Goal: Obtain resource: Obtain resource

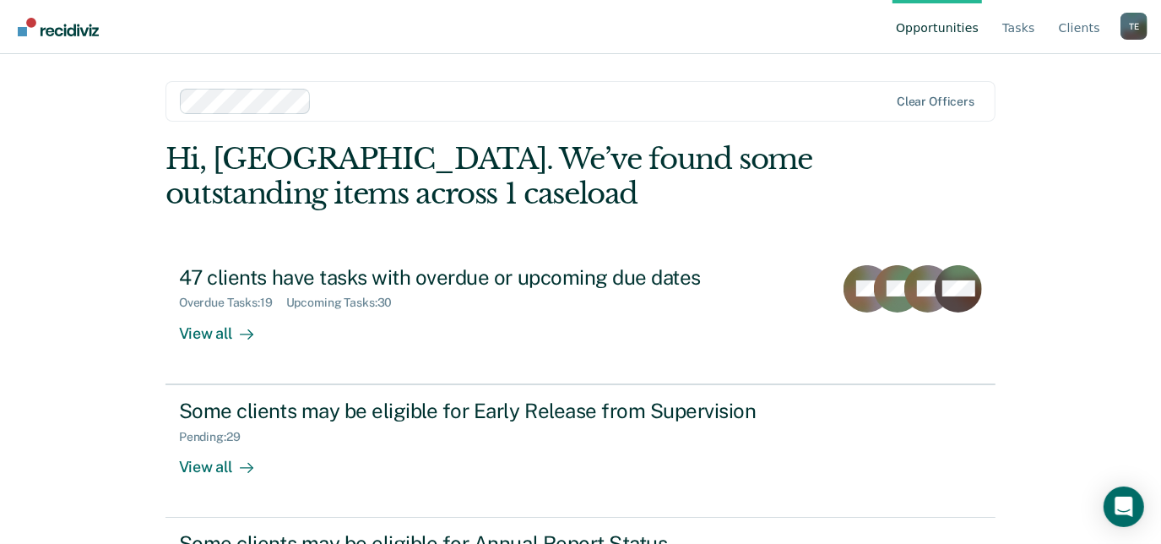
drag, startPoint x: 1171, startPoint y: 177, endPoint x: 1150, endPoint y: 301, distance: 125.9
click at [1150, 301] on div "Opportunities Tasks Client s Tyqaisha Eatmon T E Profile How it works Log Out C…" at bounding box center [580, 272] width 1161 height 544
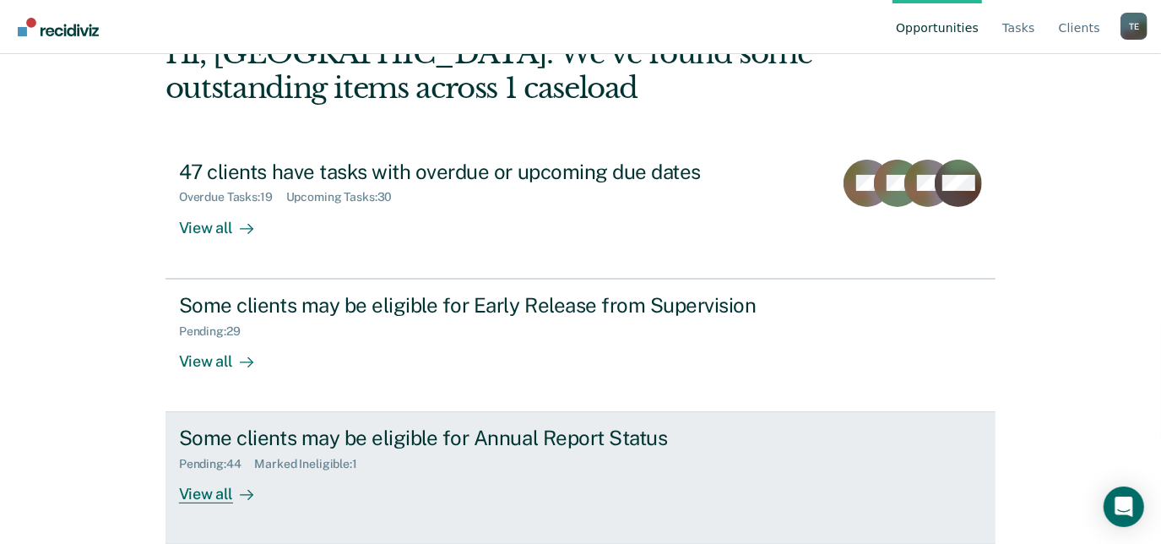
click at [537, 443] on div "Some clients may be eligible for Annual Report Status" at bounding box center [475, 437] width 593 height 24
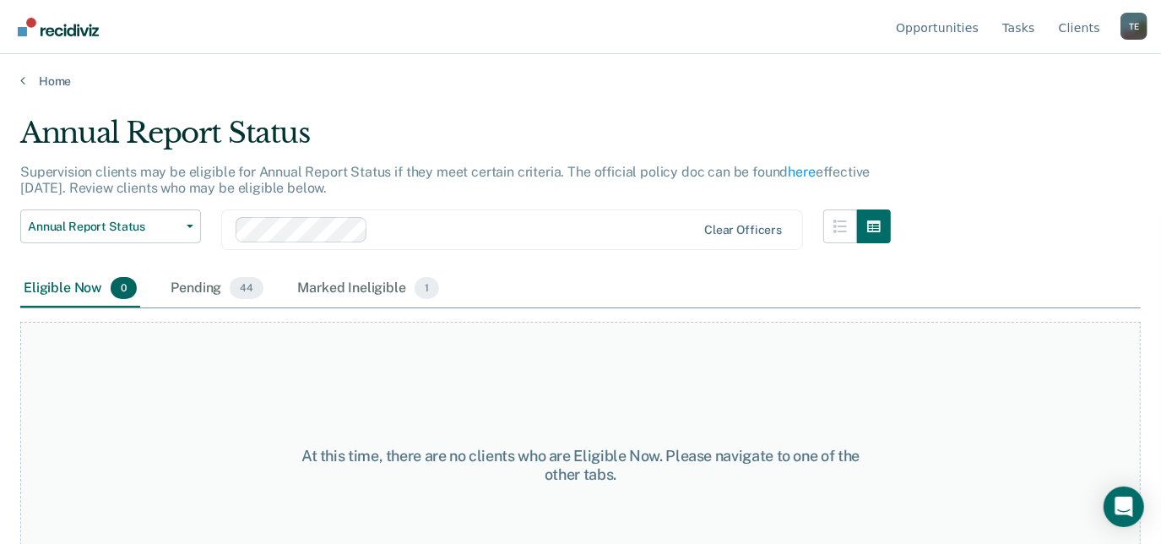
scroll to position [64, 0]
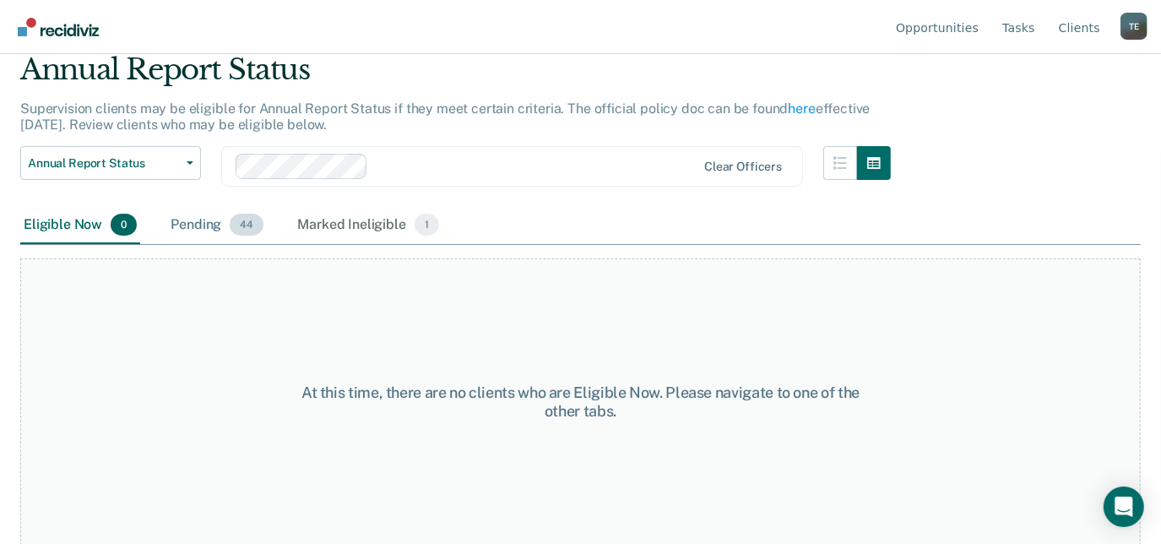
click at [217, 220] on div "Pending 44" at bounding box center [217, 225] width 100 height 37
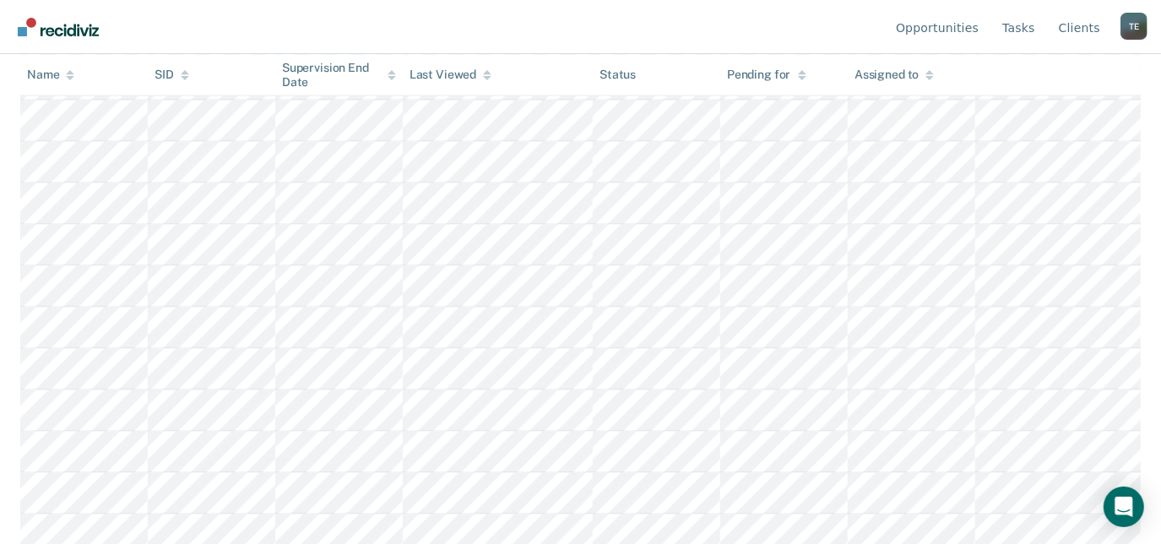
scroll to position [1625, 0]
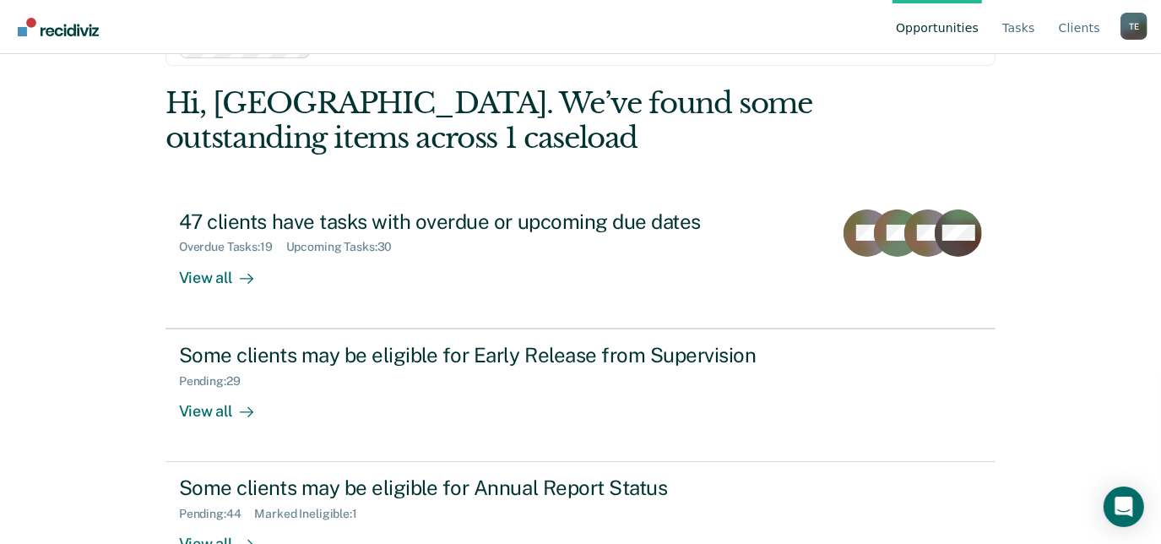
scroll to position [106, 0]
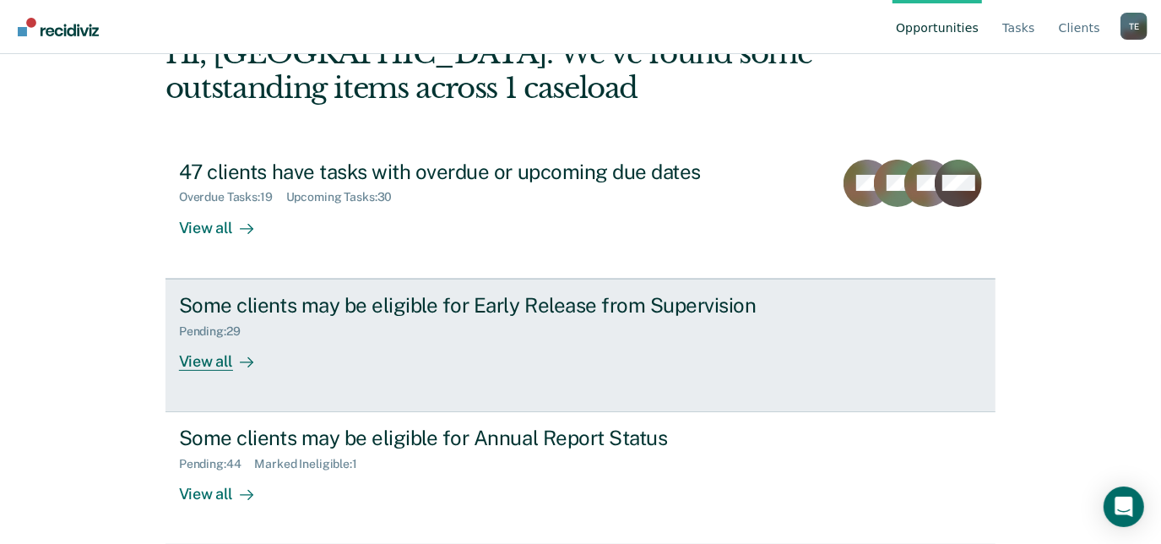
click at [357, 332] on div "Pending : 29" at bounding box center [475, 327] width 593 height 21
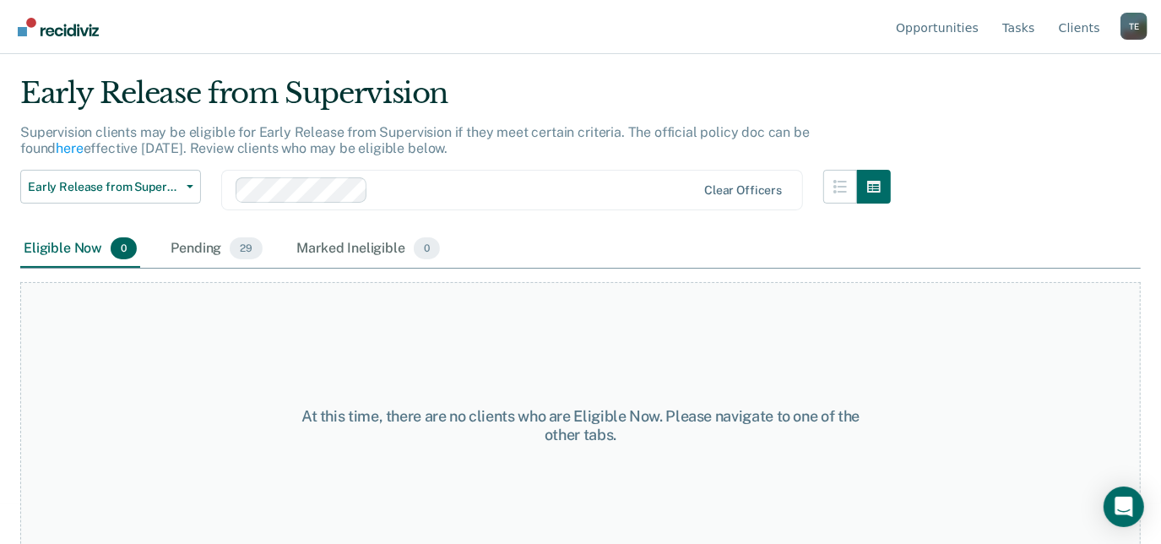
scroll to position [64, 0]
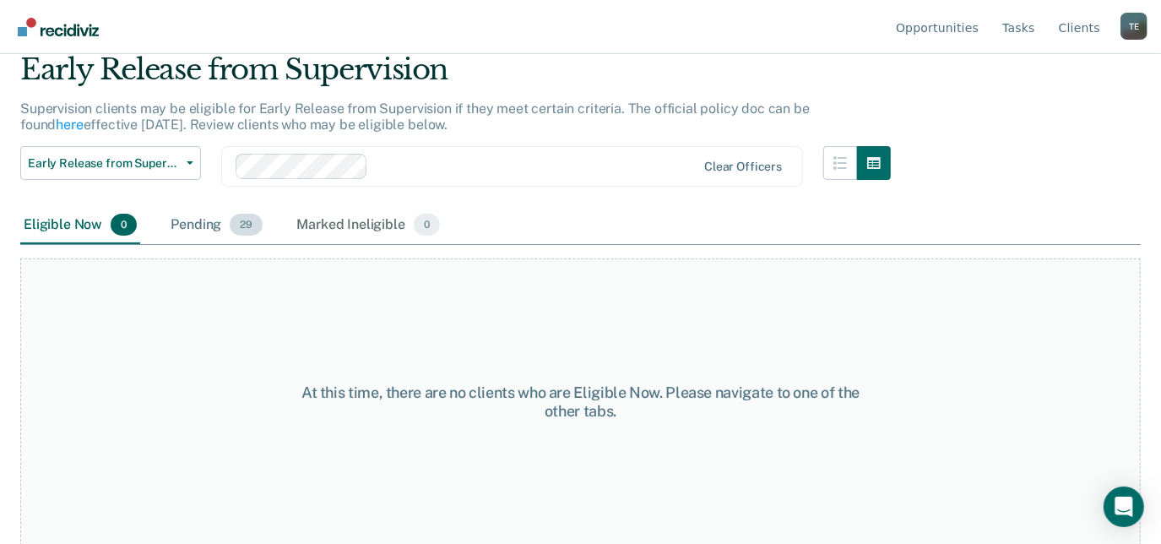
click at [225, 222] on div "Pending 29" at bounding box center [216, 225] width 99 height 37
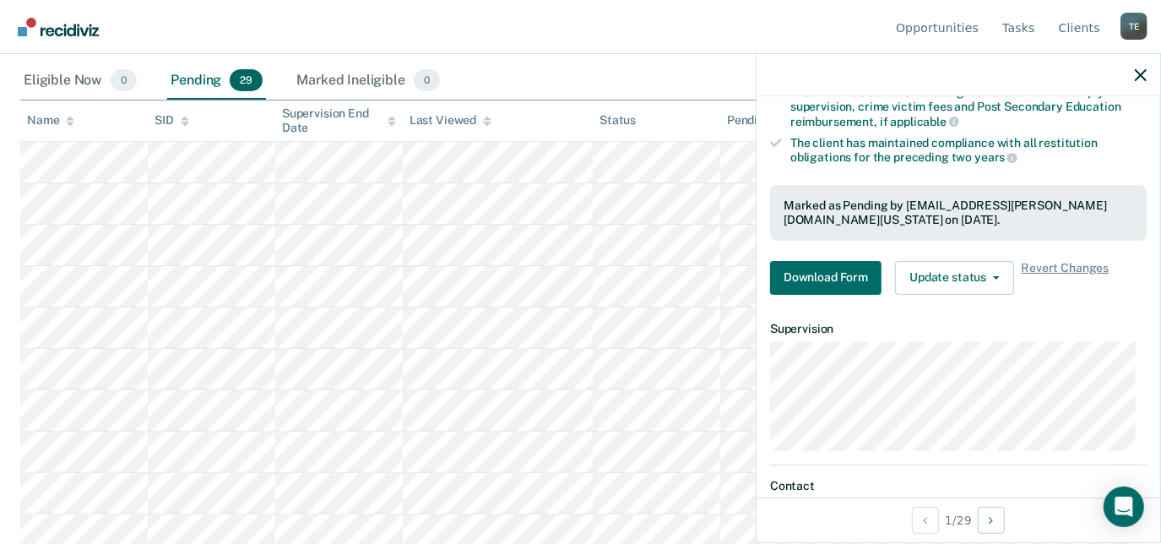
scroll to position [352, 0]
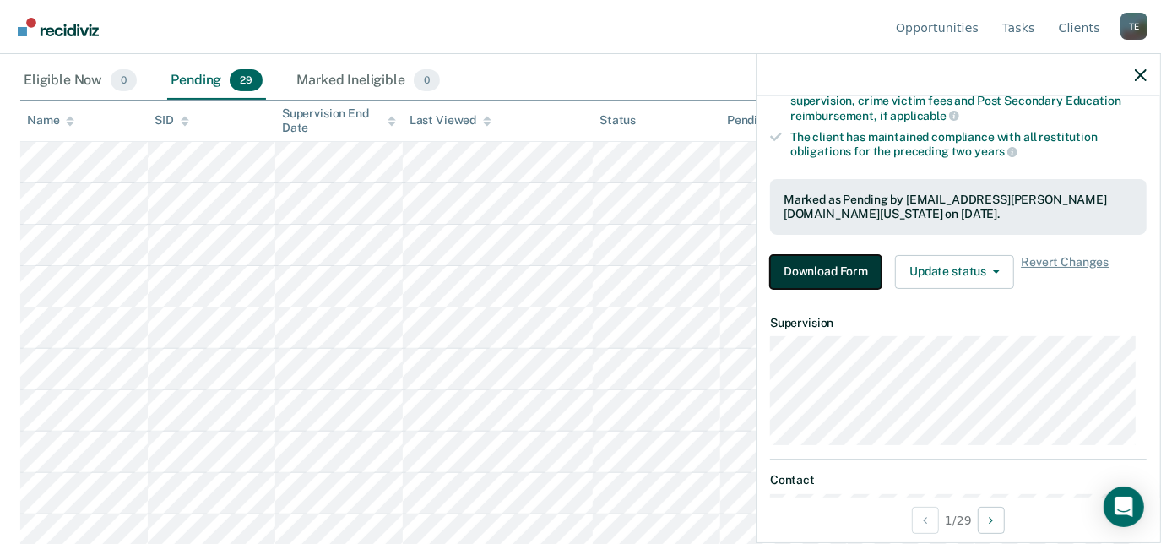
click at [851, 269] on button "Download Form" at bounding box center [825, 272] width 111 height 34
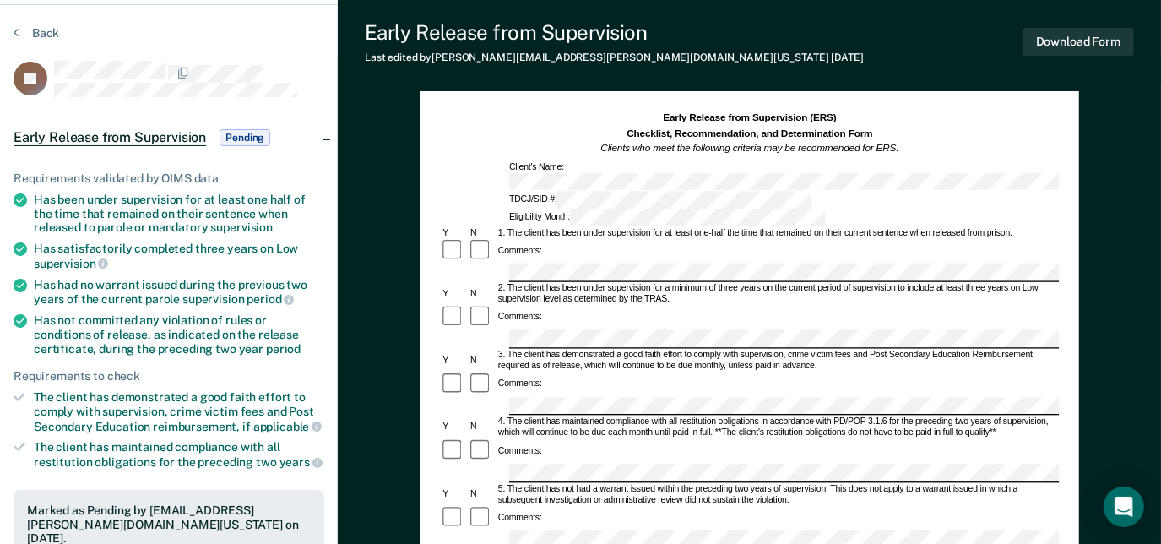
scroll to position [31, 0]
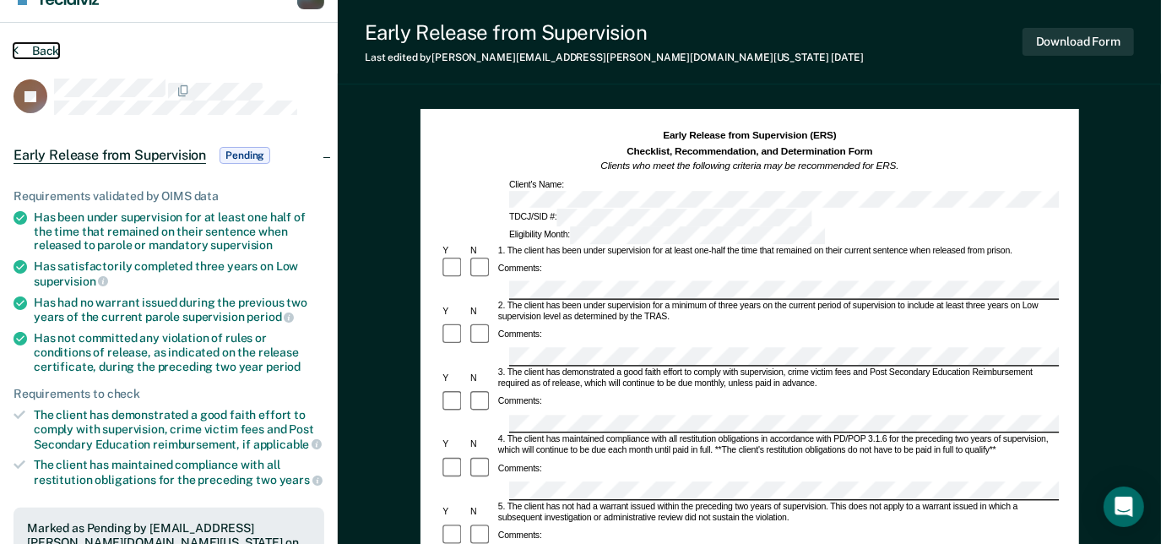
click at [45, 45] on button "Back" at bounding box center [37, 50] width 46 height 15
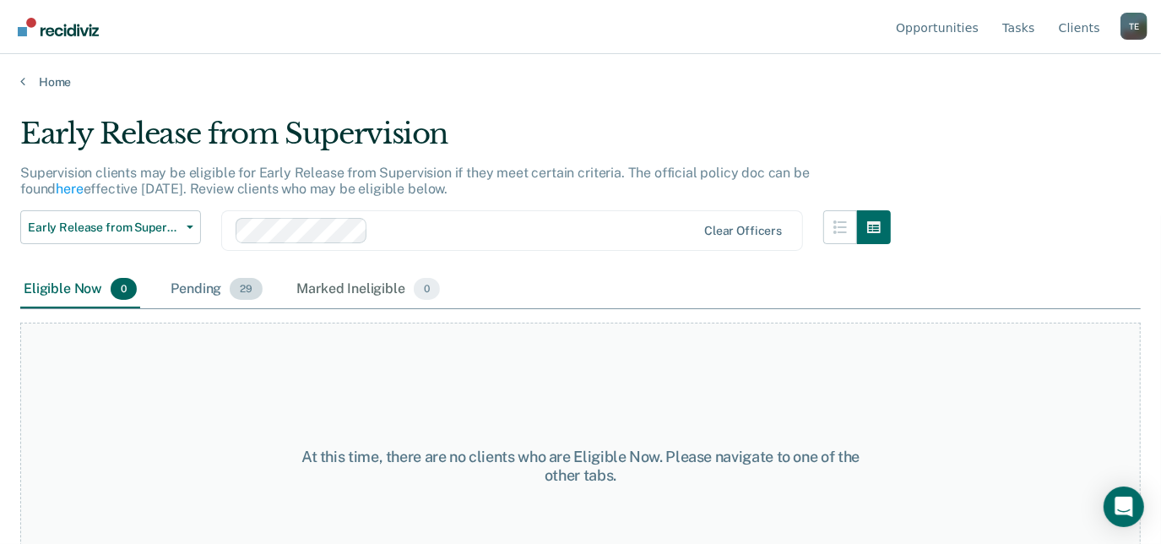
click at [231, 279] on div "Pending 29" at bounding box center [216, 289] width 99 height 37
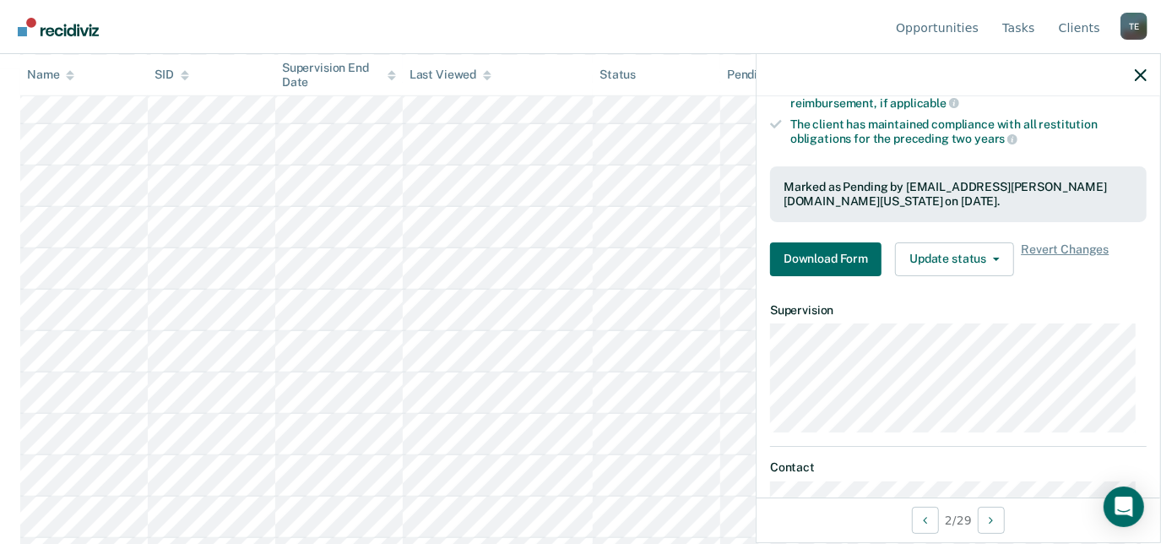
scroll to position [449, 0]
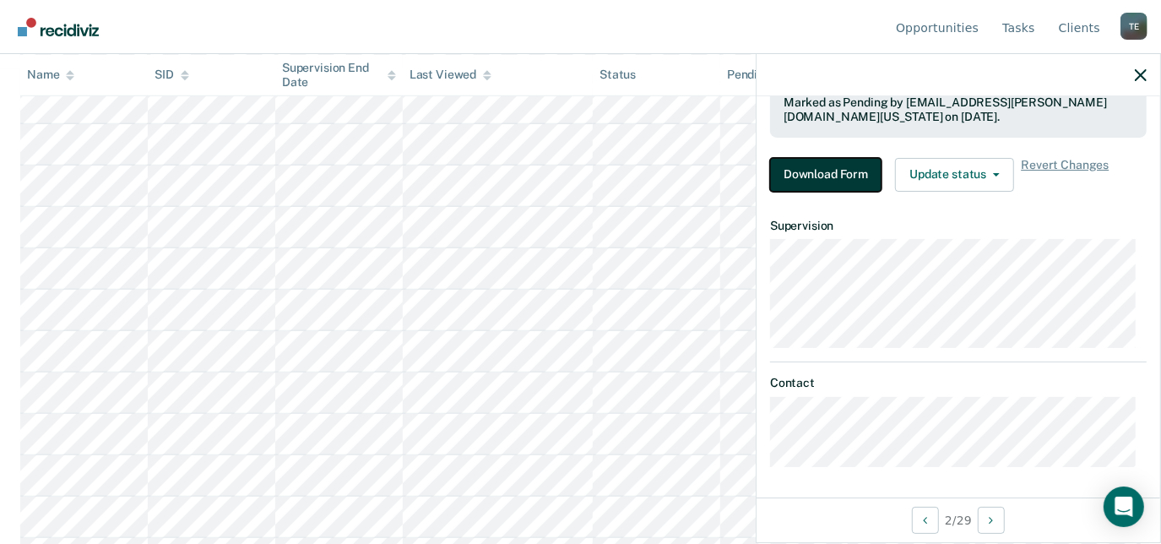
click at [814, 158] on button "Download Form" at bounding box center [825, 175] width 111 height 34
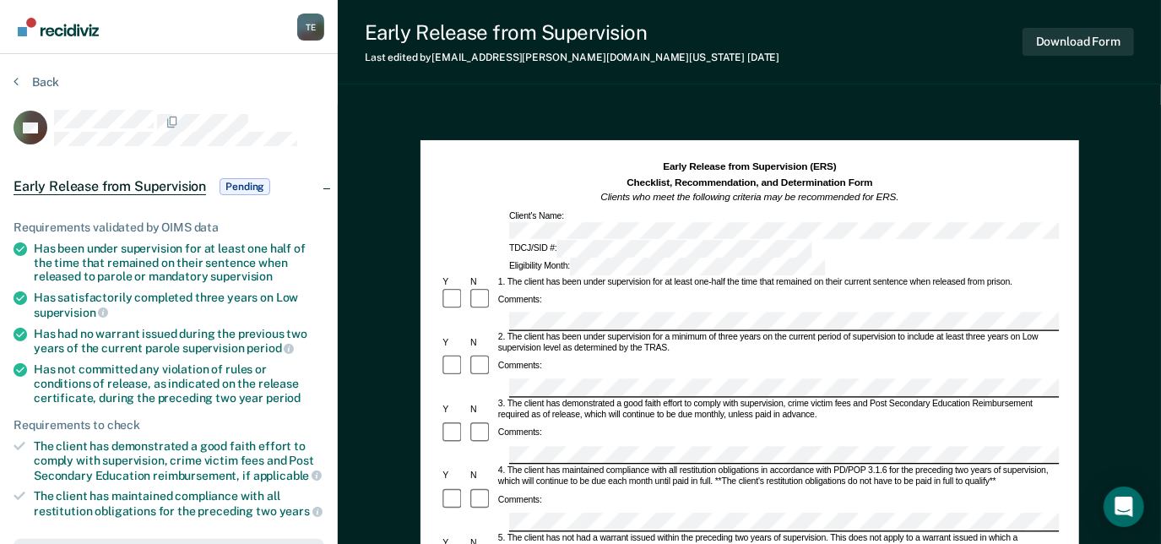
click at [549, 211] on div "Early Release from Supervision (ERS) Checklist, Recommendation, and Determinati…" at bounding box center [749, 217] width 619 height 115
click at [39, 74] on button "Back" at bounding box center [37, 81] width 46 height 15
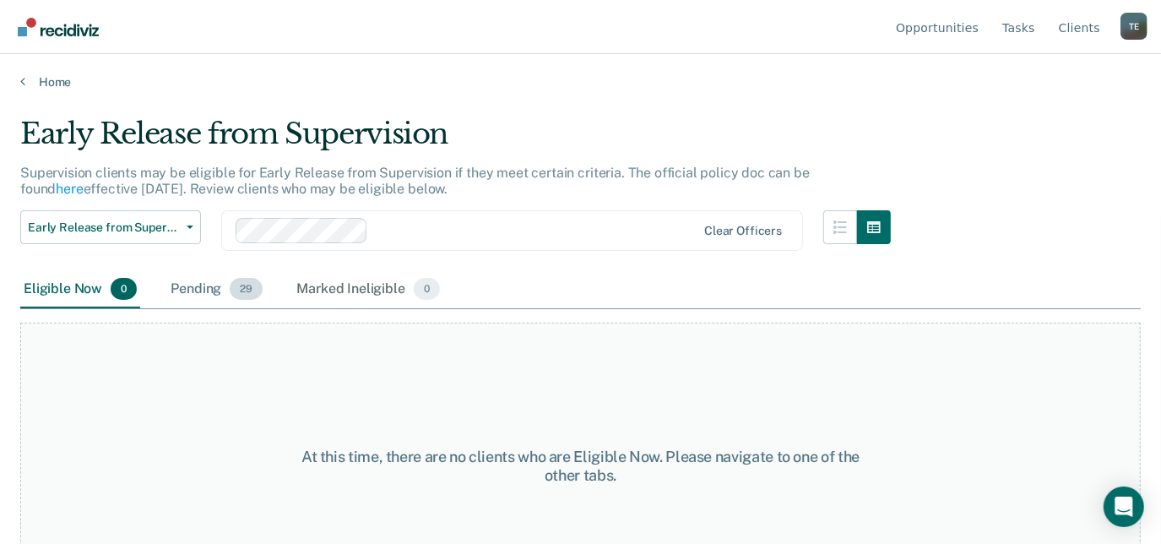
click at [211, 289] on div "Pending 29" at bounding box center [216, 289] width 99 height 37
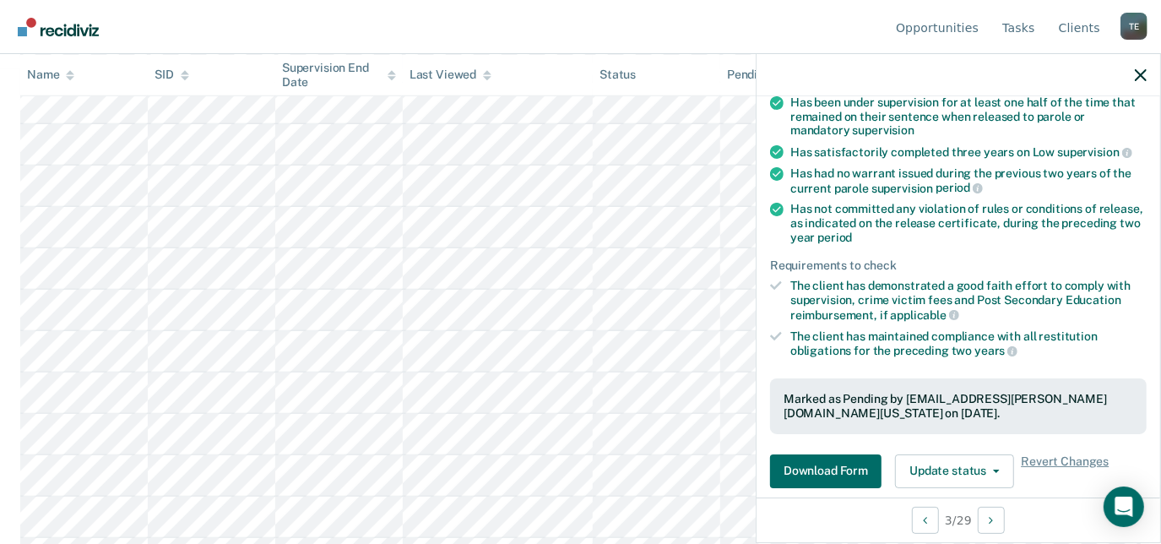
scroll to position [157, 0]
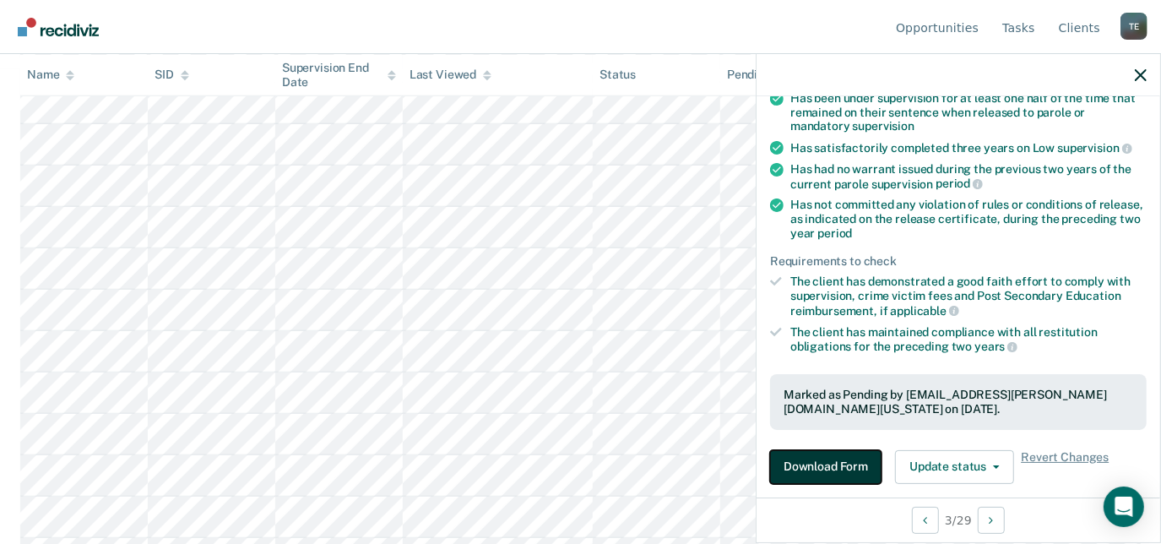
click at [834, 450] on button "Download Form" at bounding box center [825, 467] width 111 height 34
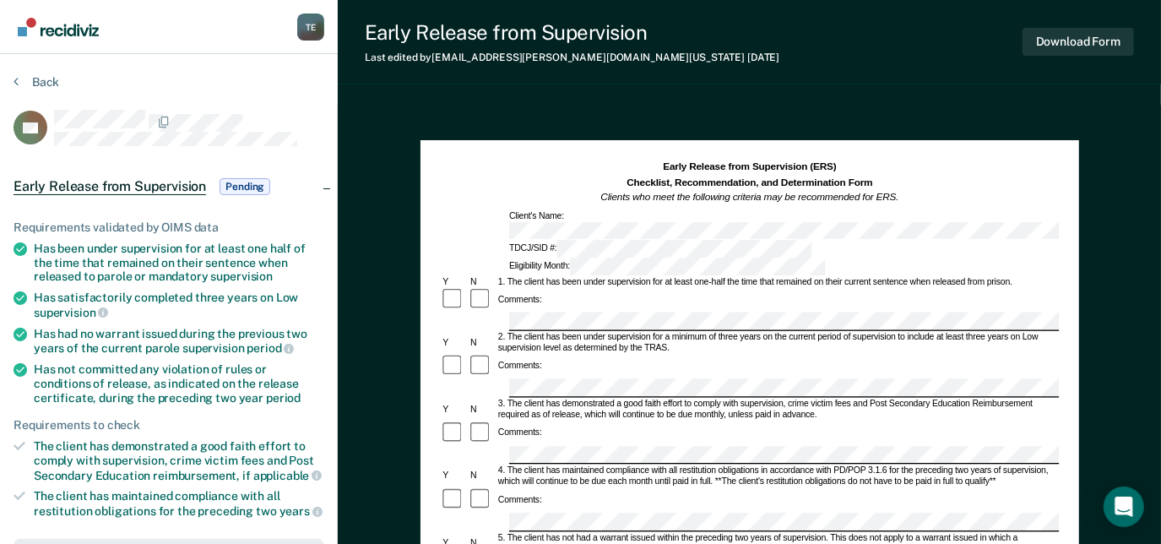
click at [814, 398] on div "3. The client has demonstrated a good faith effort to comply with supervision, …" at bounding box center [776, 409] width 563 height 22
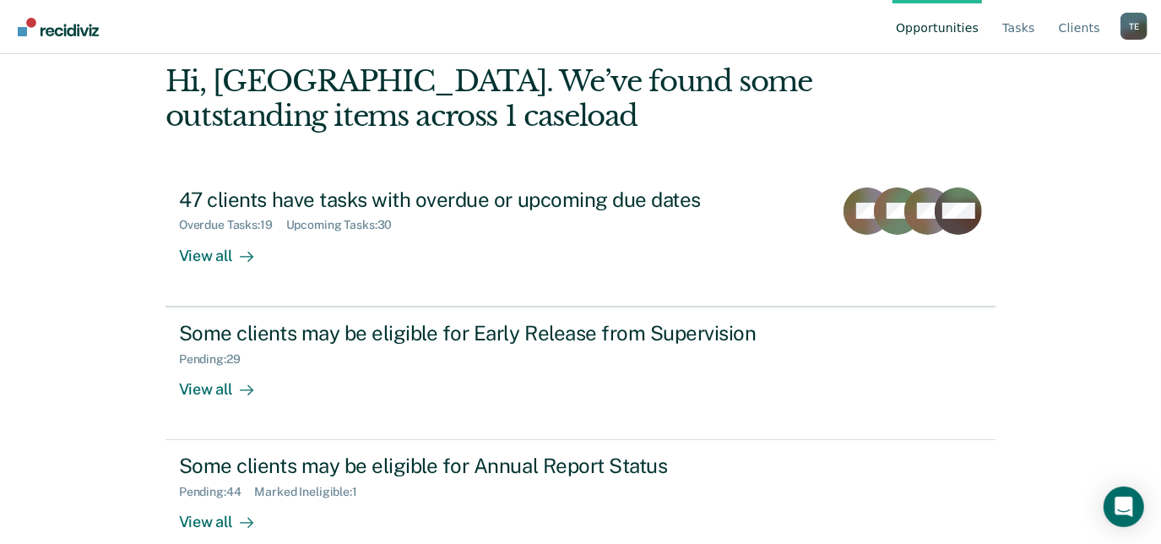
scroll to position [106, 0]
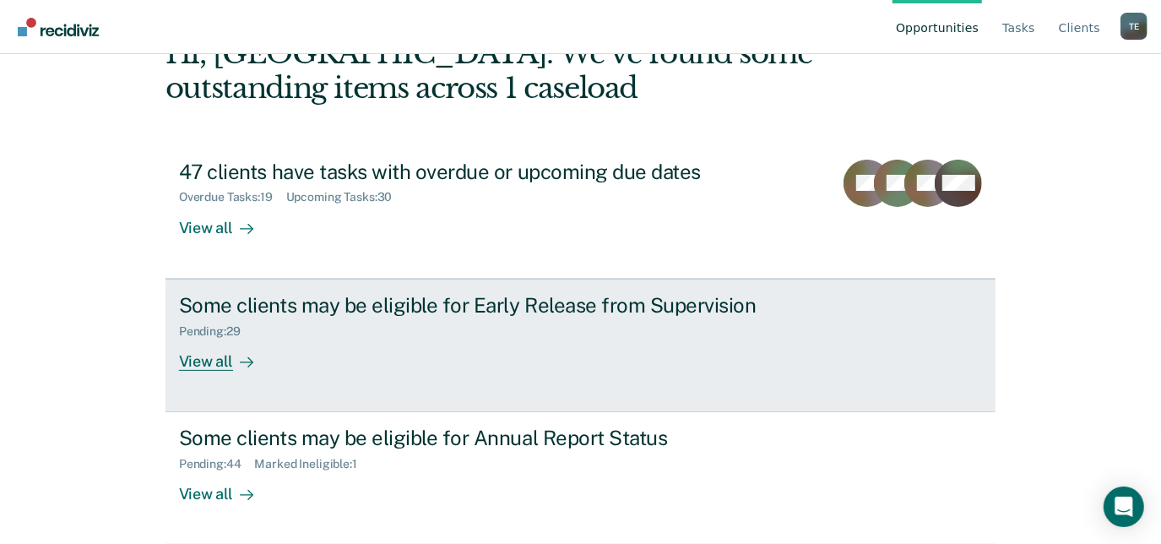
click at [281, 322] on div "Pending : 29" at bounding box center [475, 327] width 593 height 21
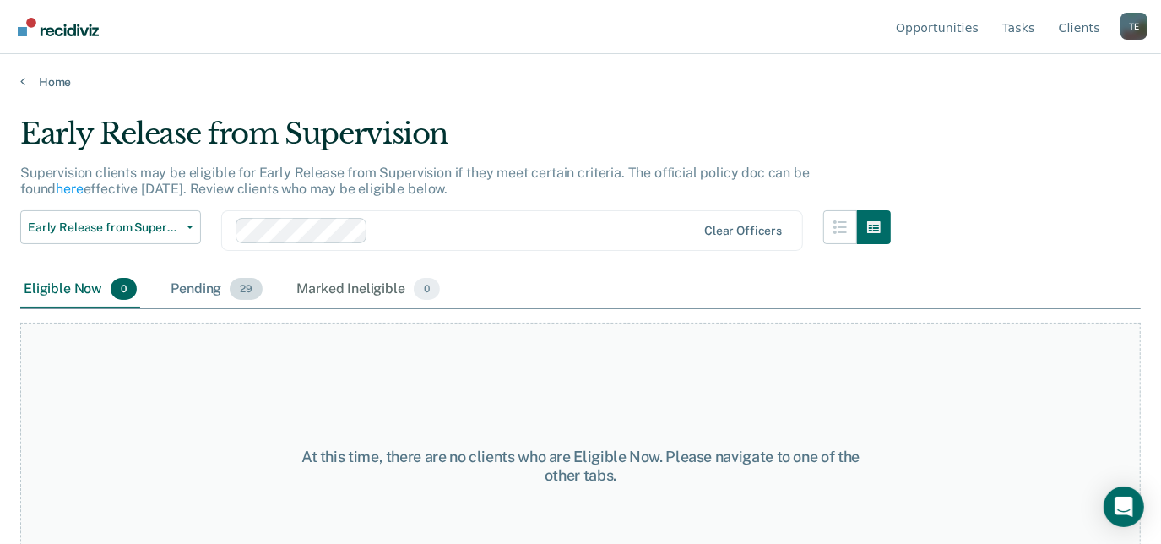
click at [176, 273] on div "Pending 29" at bounding box center [216, 289] width 99 height 37
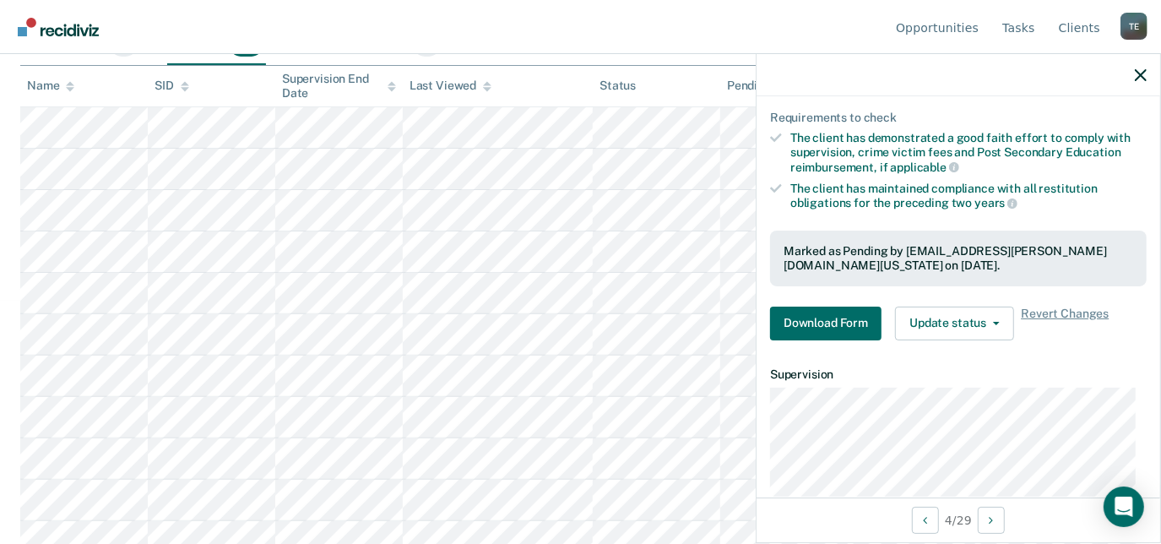
scroll to position [364, 0]
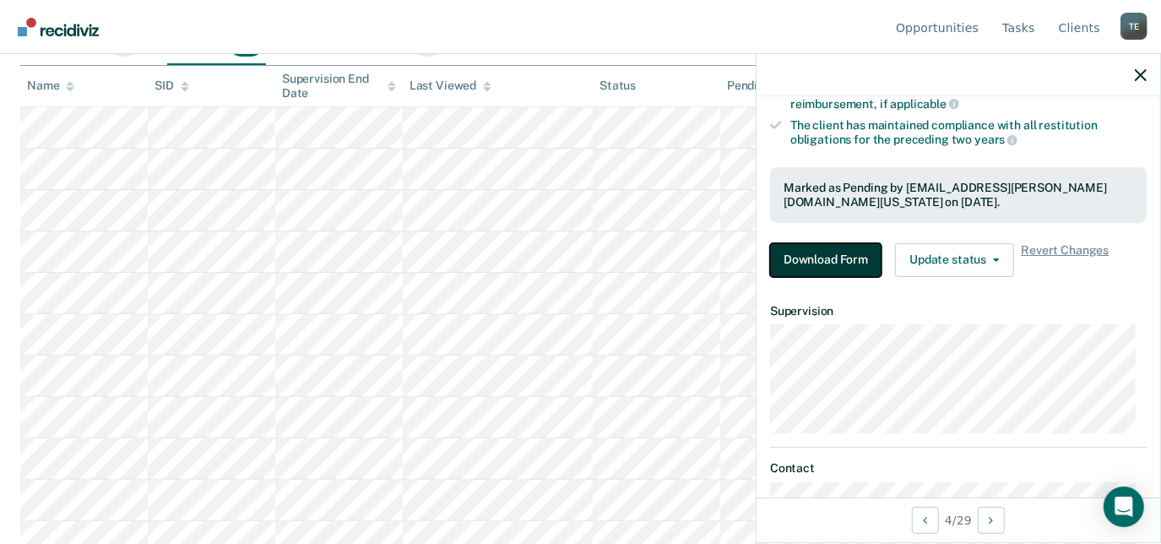
click at [778, 245] on button "Download Form" at bounding box center [825, 260] width 111 height 34
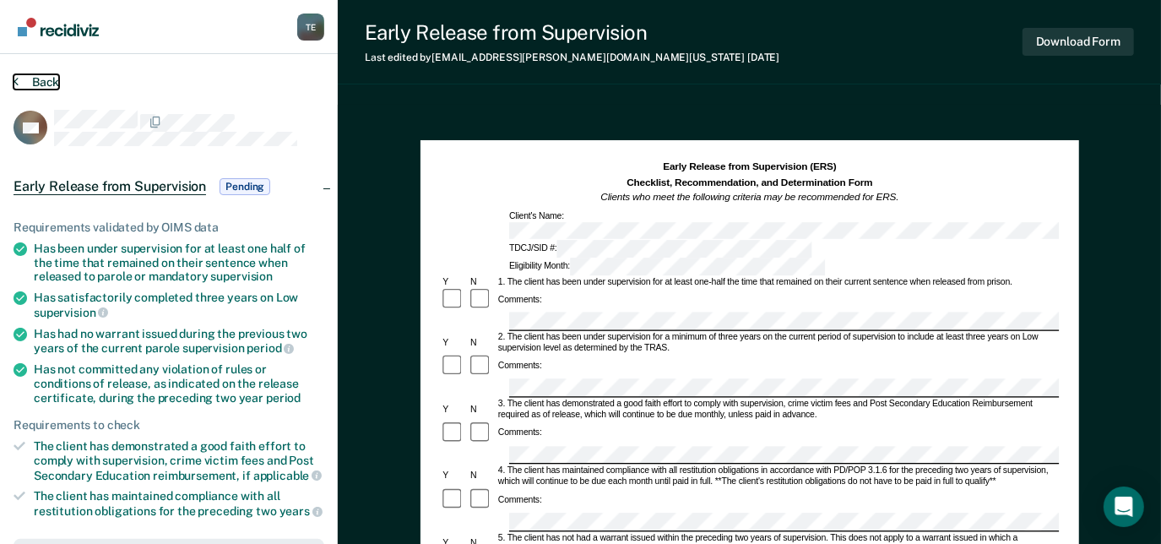
click at [43, 81] on button "Back" at bounding box center [37, 81] width 46 height 15
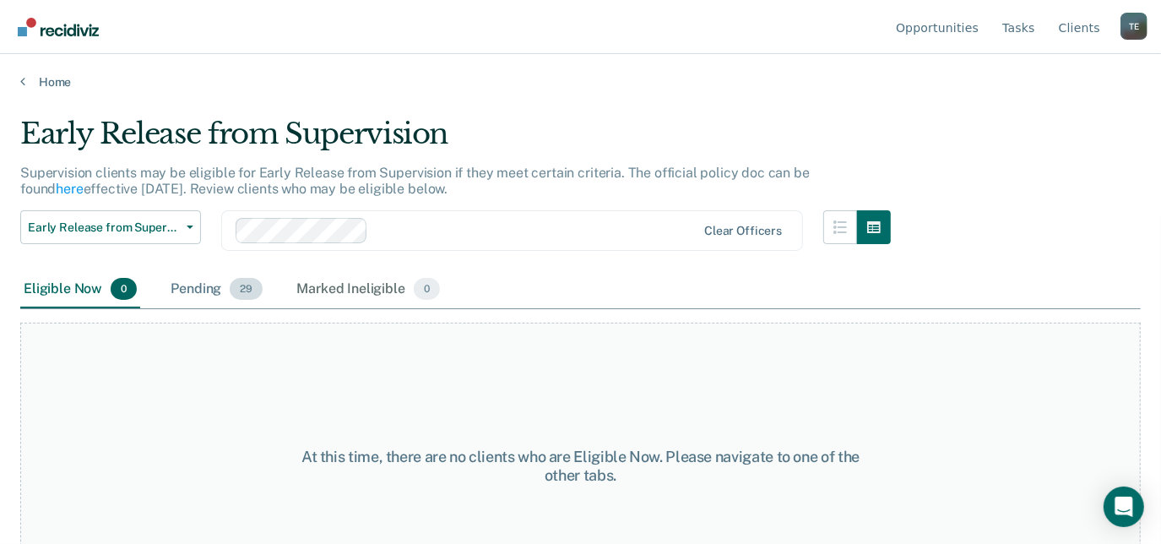
click at [238, 292] on span "29" at bounding box center [246, 289] width 33 height 22
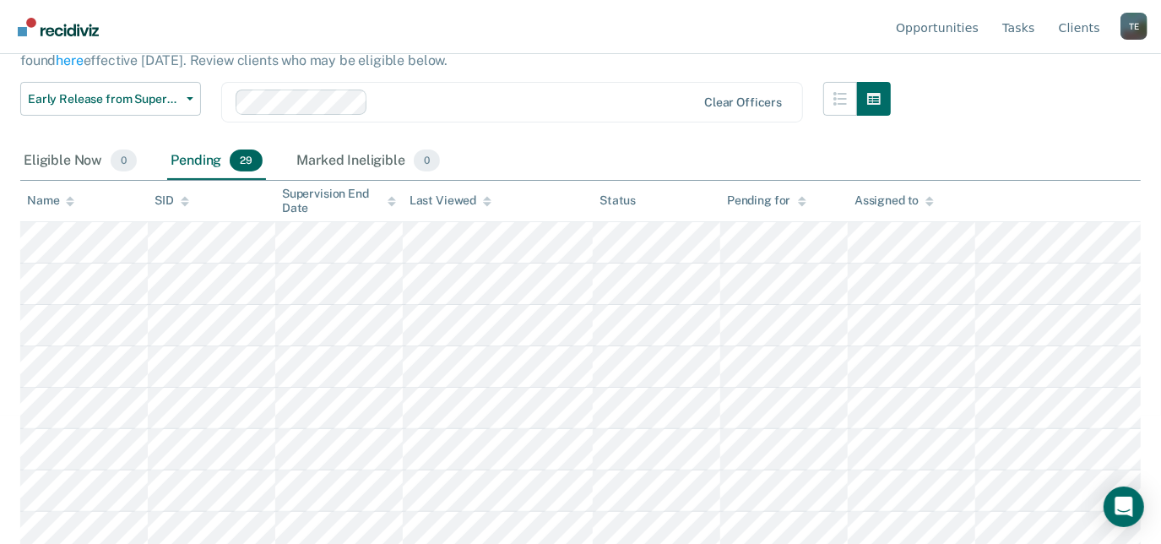
scroll to position [130, 0]
